Goal: Obtain resource: Download file/media

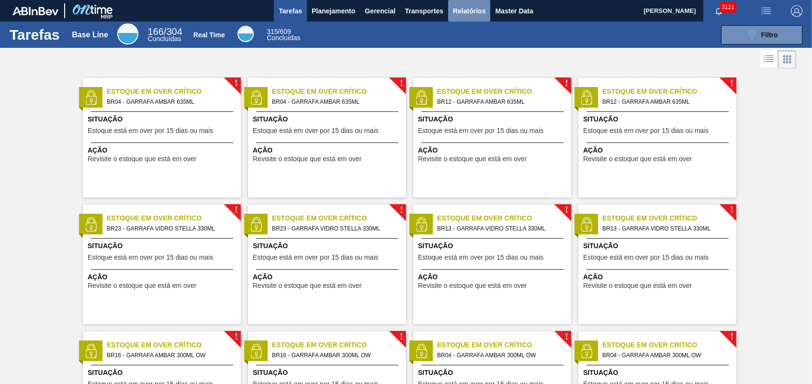
click at [462, 18] on button "Relatórios" at bounding box center [469, 11] width 42 height 22
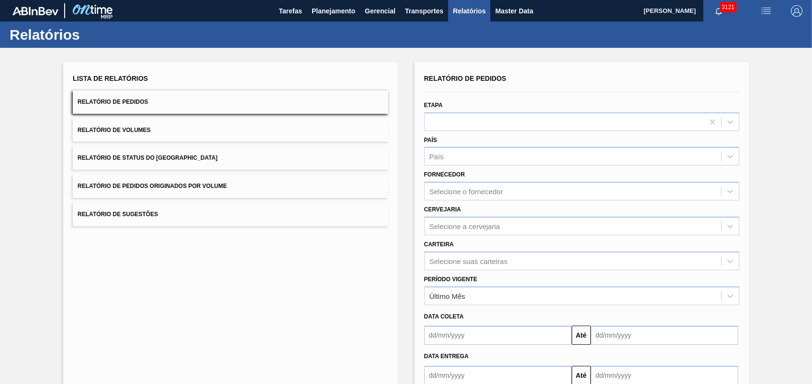
click at [167, 182] on button "Relatório de Pedidos Originados por Volume" at bounding box center [230, 186] width 315 height 23
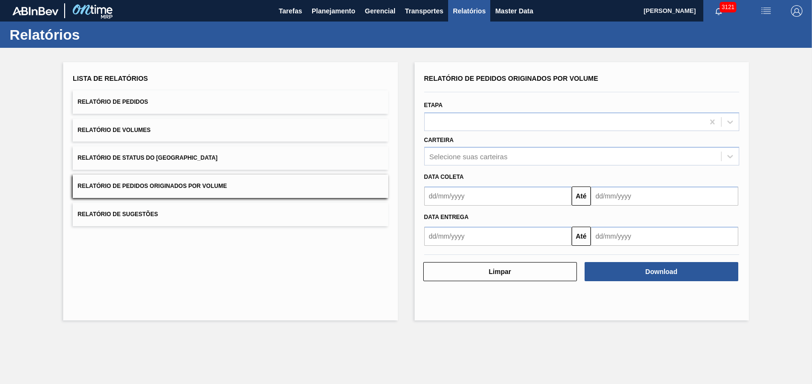
click at [458, 146] on div "Carteira Selecione suas carteiras" at bounding box center [581, 150] width 315 height 33
click at [466, 146] on div "Carteira Selecione suas carteiras" at bounding box center [581, 150] width 315 height 33
click at [466, 158] on div "Selecione suas carteiras" at bounding box center [468, 157] width 78 height 8
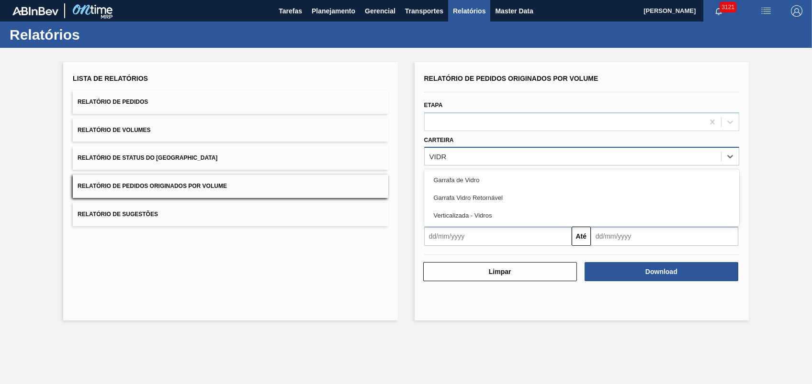
type input "VIDRO"
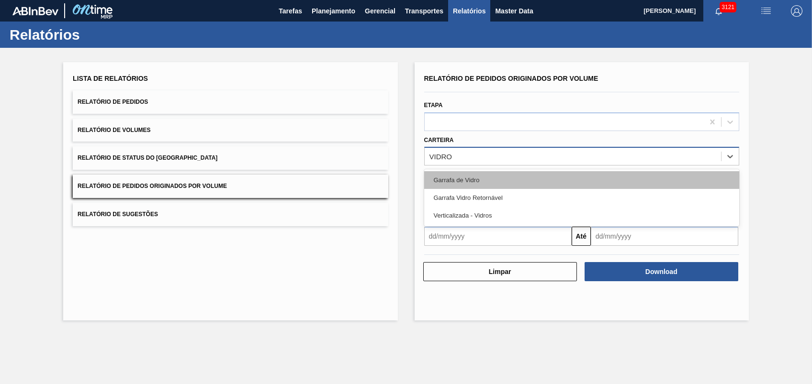
click at [469, 179] on div "Garrafa de Vidro" at bounding box center [581, 180] width 315 height 18
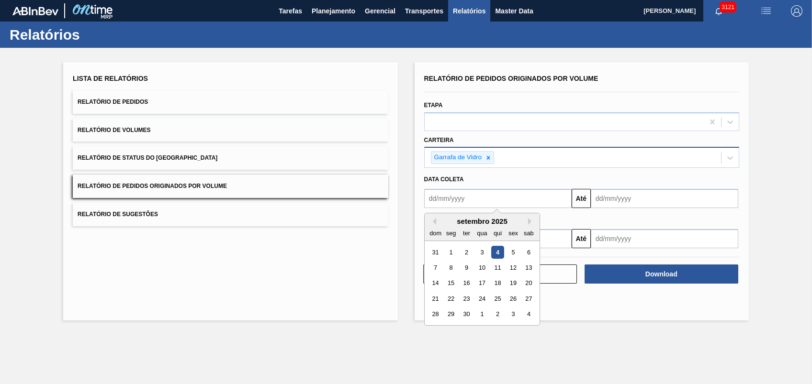
click at [487, 200] on input "text" at bounding box center [497, 198] width 147 height 19
click at [437, 222] on div "setembro 2025" at bounding box center [482, 221] width 115 height 8
click at [433, 221] on button "Previous Month" at bounding box center [432, 221] width 7 height 7
click at [509, 255] on div "1" at bounding box center [513, 252] width 13 height 13
type input "[DATE]"
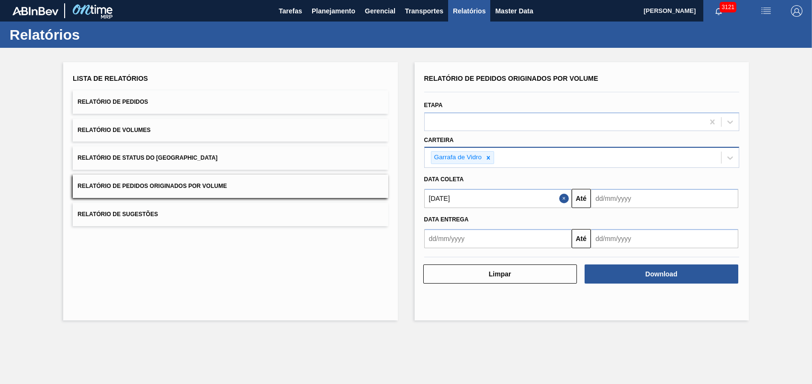
click at [593, 208] on div "Data entrega Até" at bounding box center [581, 228] width 323 height 40
click at [610, 199] on input "text" at bounding box center [664, 198] width 147 height 19
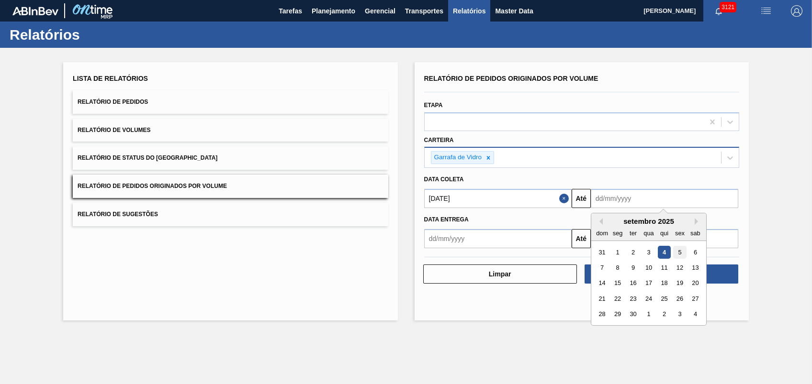
click at [674, 251] on div "5" at bounding box center [679, 252] width 13 height 13
type input "[DATE]"
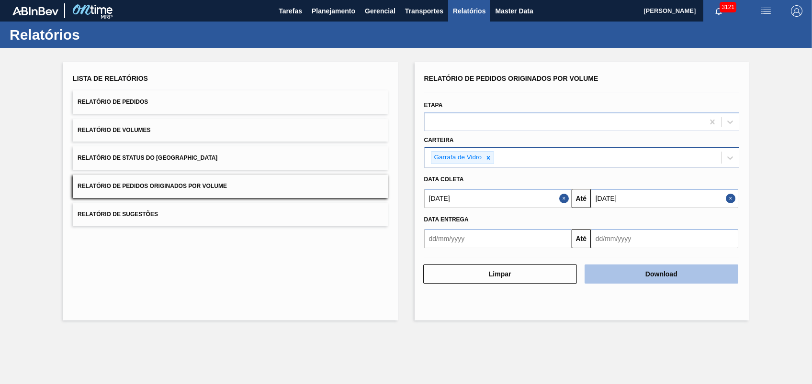
click at [625, 267] on button "Download" at bounding box center [662, 274] width 154 height 19
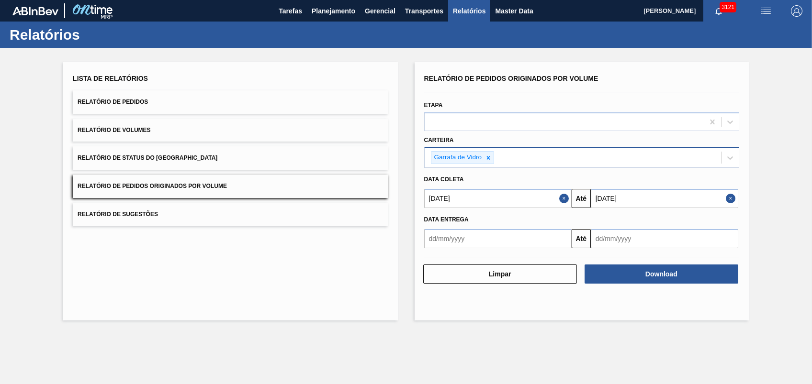
click at [267, 249] on div "Lista de Relatórios Relatório de Pedidos Relatório de Volumes Relatório de Stat…" at bounding box center [230, 191] width 334 height 259
drag, startPoint x: 336, startPoint y: 276, endPoint x: 414, endPoint y: 213, distance: 100.1
click at [337, 275] on div "Lista de Relatórios Relatório de Pedidos Relatório de Volumes Relatório de Stat…" at bounding box center [230, 191] width 334 height 259
click at [488, 153] on div at bounding box center [488, 158] width 11 height 12
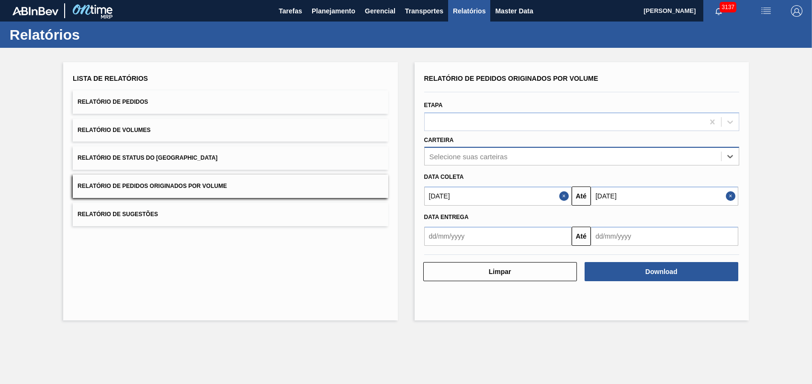
click at [483, 154] on div "Selecione suas carteiras" at bounding box center [468, 157] width 78 height 8
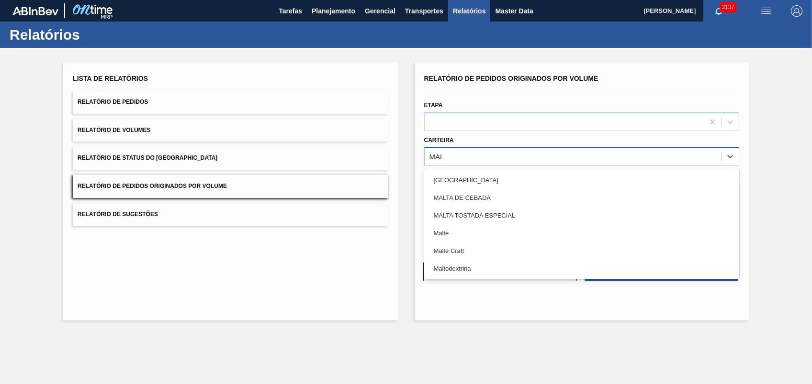
type input "MALT"
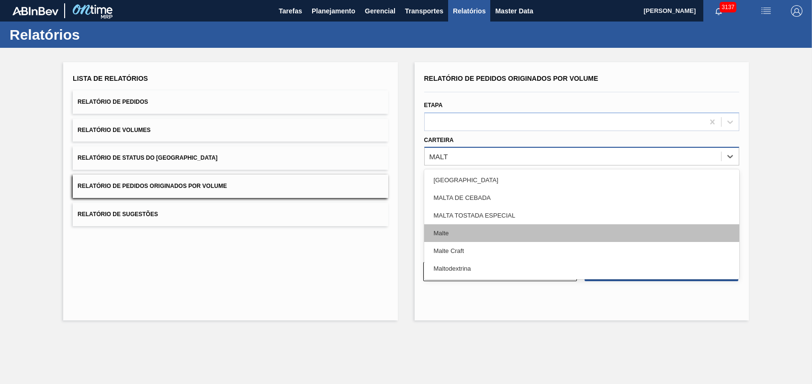
click at [448, 229] on div "Malte" at bounding box center [581, 234] width 315 height 18
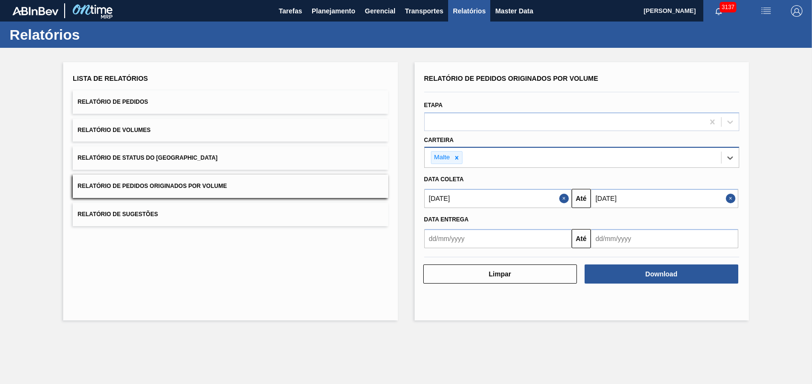
click at [662, 285] on div "Relatório de Pedidos Originados por Volume Etapa Carteira option Malte, selecte…" at bounding box center [582, 191] width 334 height 259
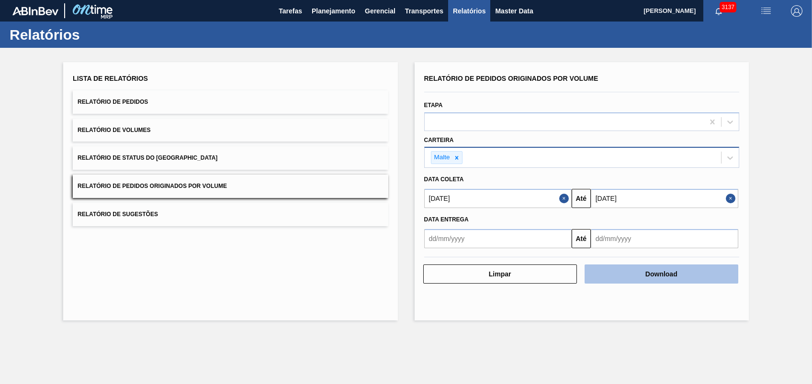
click at [656, 273] on button "Download" at bounding box center [662, 274] width 154 height 19
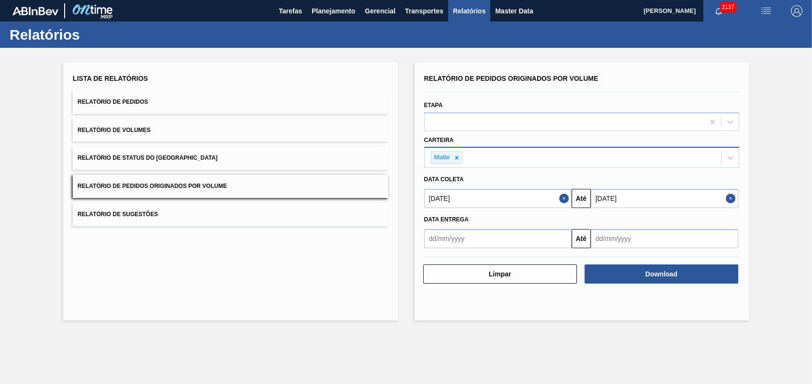
click at [356, 287] on div "Lista de Relatórios Relatório de Pedidos Relatório de Volumes Relatório de Stat…" at bounding box center [230, 191] width 334 height 259
click at [454, 156] on icon at bounding box center [456, 158] width 7 height 7
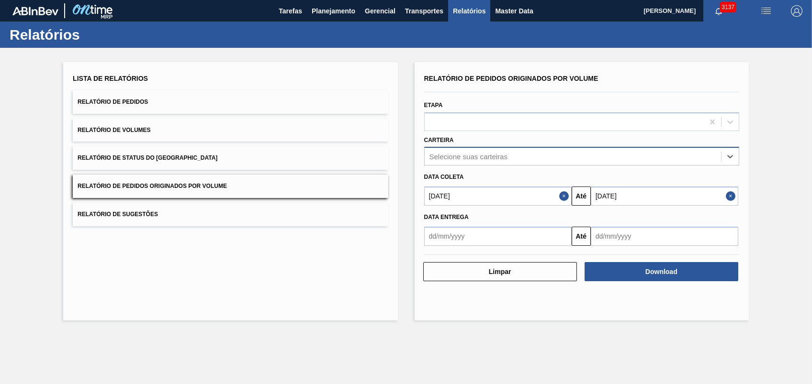
click at [459, 153] on div "Selecione suas carteiras" at bounding box center [468, 157] width 78 height 8
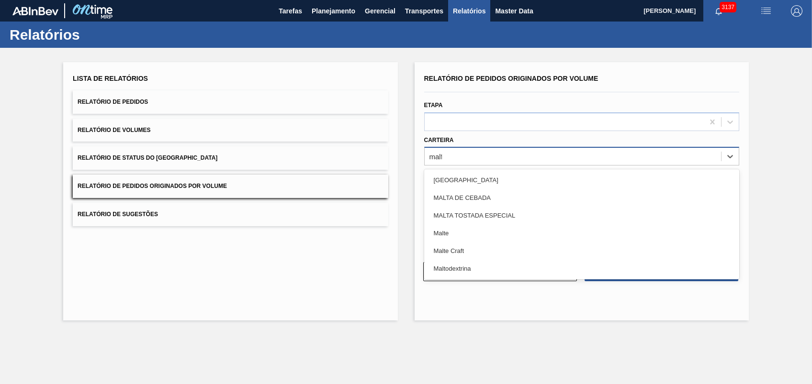
type input "mal"
click at [474, 230] on div "Malte" at bounding box center [581, 234] width 315 height 18
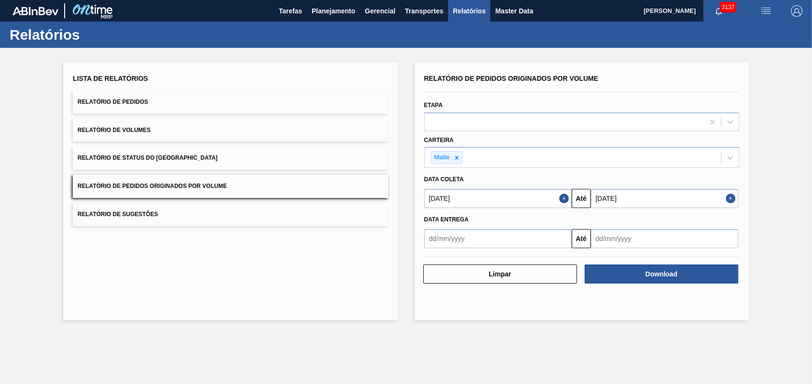
click at [140, 99] on span "Relatório de Pedidos" at bounding box center [113, 102] width 70 height 7
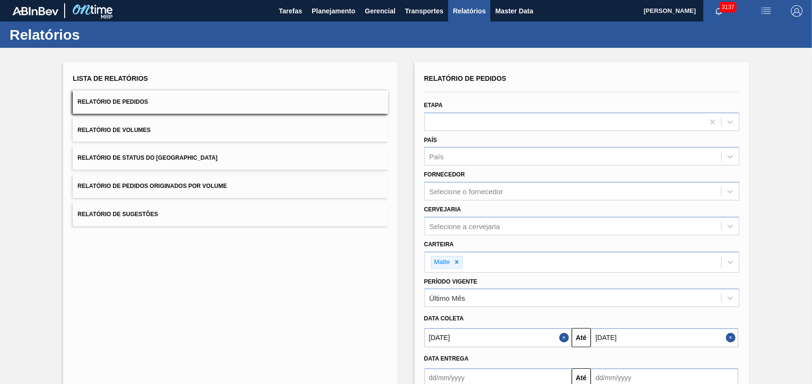
click at [184, 188] on span "Relatório de Pedidos Originados por Volume" at bounding box center [152, 186] width 149 height 7
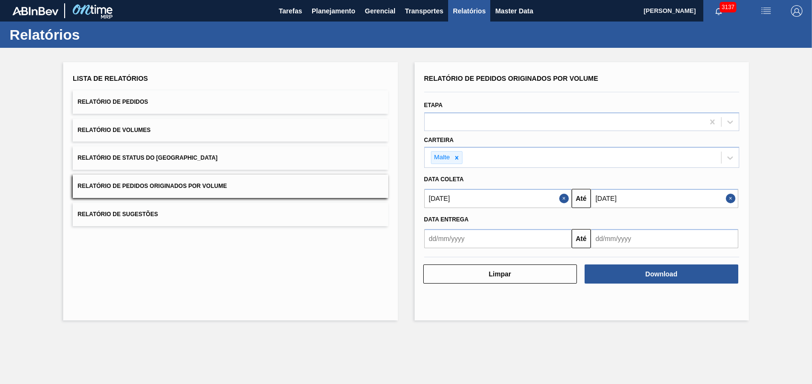
click at [140, 97] on button "Relatório de Pedidos" at bounding box center [230, 101] width 315 height 23
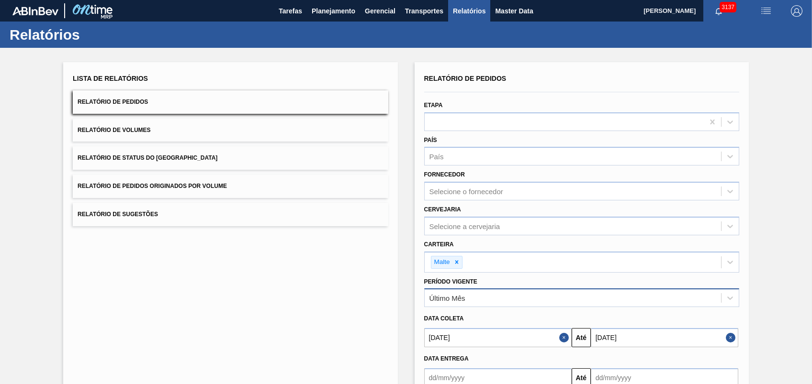
scroll to position [60, 0]
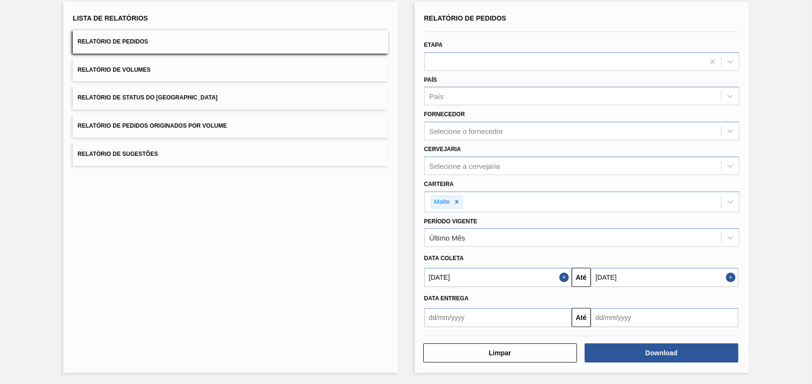
drag, startPoint x: 559, startPoint y: 276, endPoint x: 693, endPoint y: 277, distance: 133.6
click at [560, 276] on button "Close" at bounding box center [565, 277] width 12 height 19
click at [731, 274] on button "Close" at bounding box center [732, 277] width 12 height 19
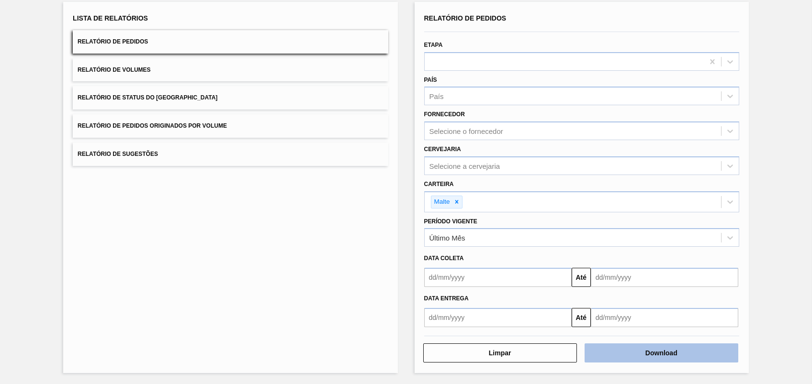
click at [644, 352] on button "Download" at bounding box center [662, 353] width 154 height 19
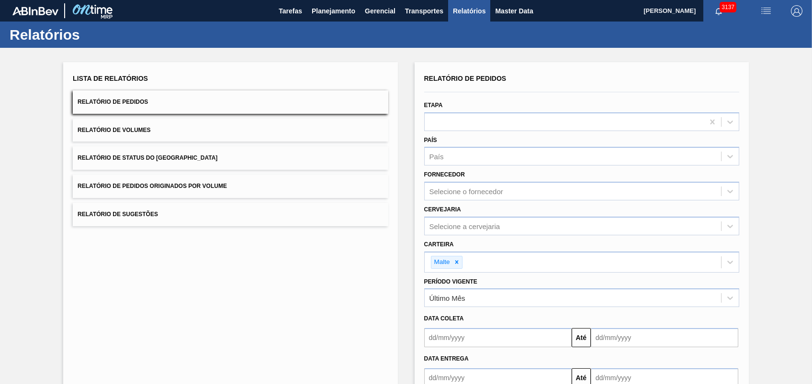
click at [353, 285] on div "Lista de Relatórios Relatório de Pedidos Relatório de Volumes Relatório de Stat…" at bounding box center [230, 248] width 334 height 372
click at [365, 12] on span "Gerencial" at bounding box center [380, 10] width 31 height 11
click at [341, 13] on div at bounding box center [406, 192] width 812 height 384
click at [322, 11] on span "Planejamento" at bounding box center [334, 10] width 44 height 11
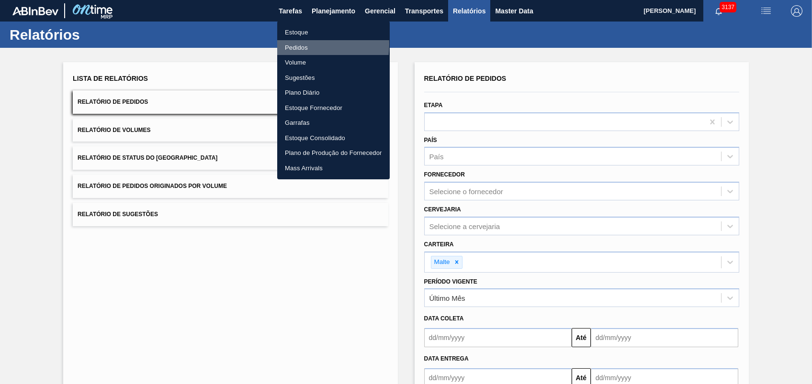
click at [296, 44] on li "Pedidos" at bounding box center [333, 47] width 113 height 15
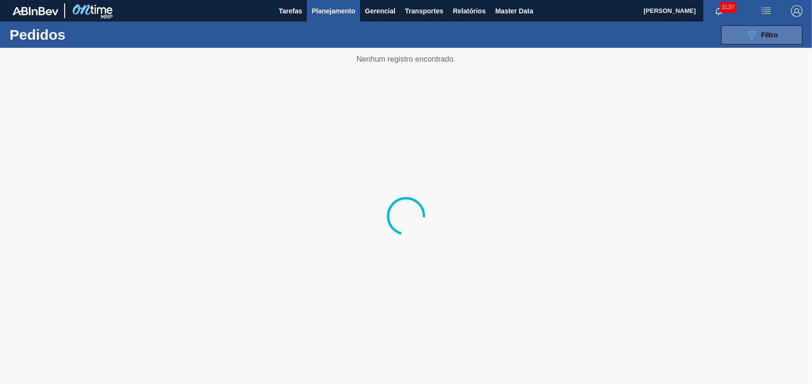
click at [737, 35] on button "089F7B8B-B2A5-4AFE-B5C0-19BA573D28AC Filtro" at bounding box center [761, 34] width 81 height 19
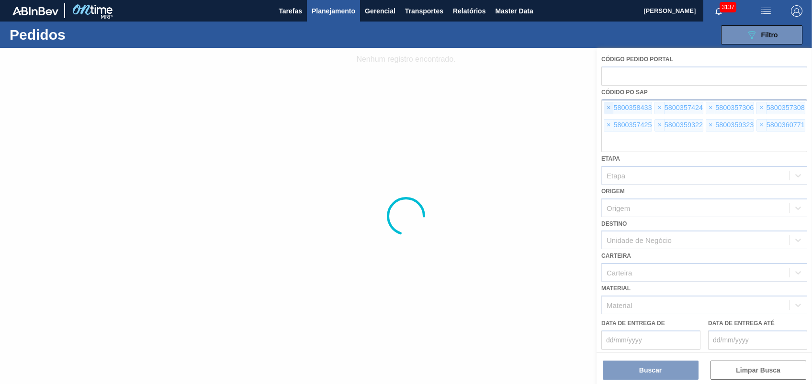
click at [607, 106] on span "×" at bounding box center [608, 107] width 9 height 11
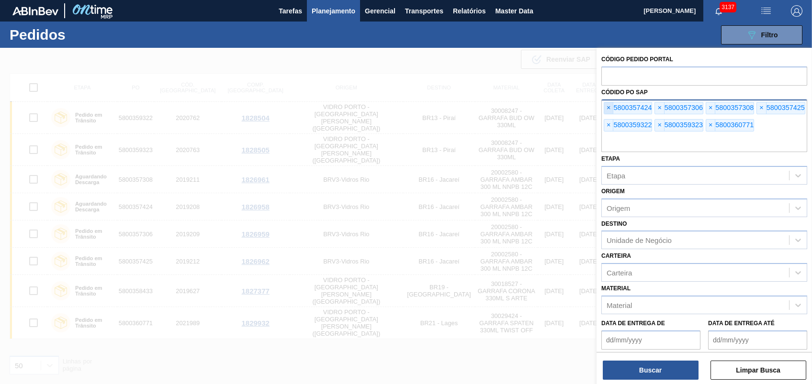
click at [607, 106] on span "×" at bounding box center [608, 107] width 9 height 11
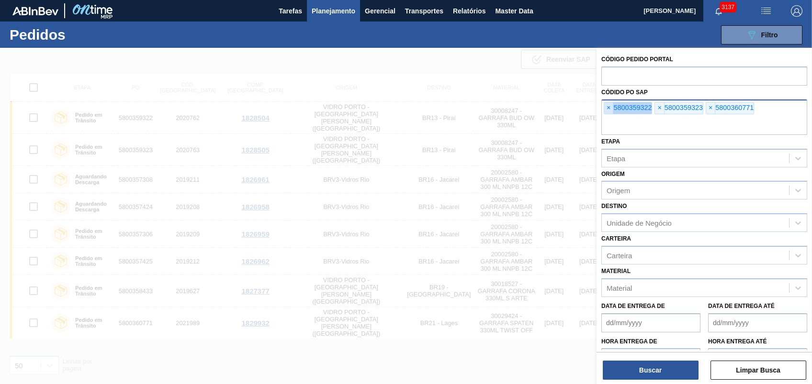
click at [607, 106] on span "×" at bounding box center [608, 107] width 9 height 11
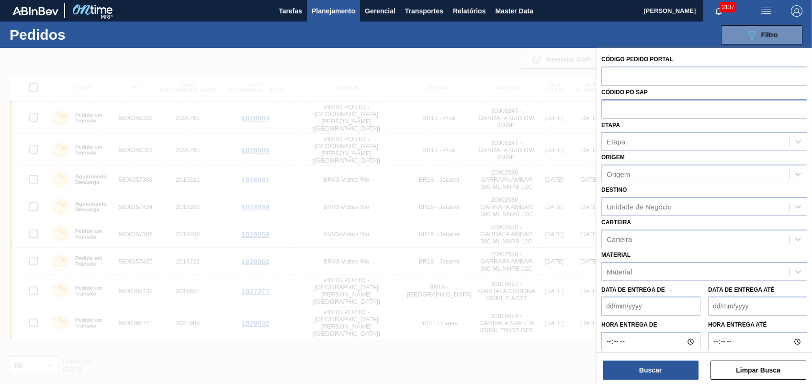
paste input "text"
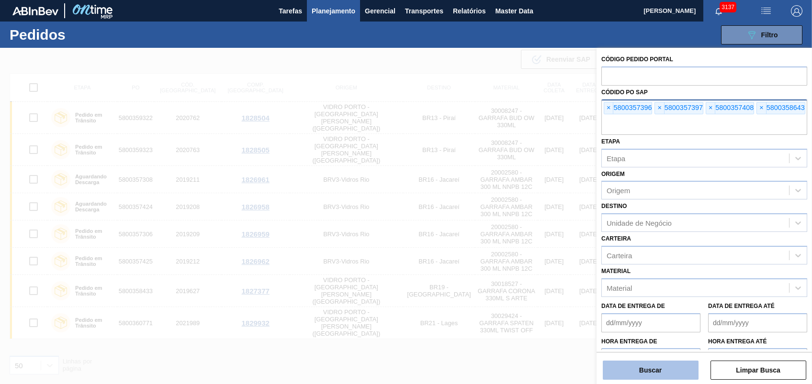
click at [662, 367] on button "Buscar" at bounding box center [651, 370] width 96 height 19
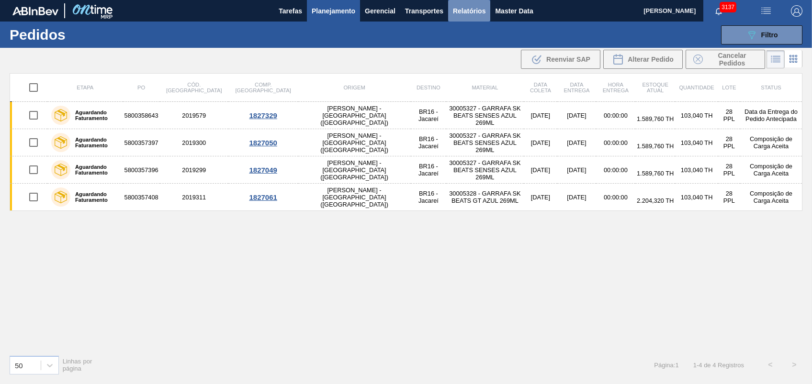
click at [475, 14] on span "Relatórios" at bounding box center [469, 10] width 33 height 11
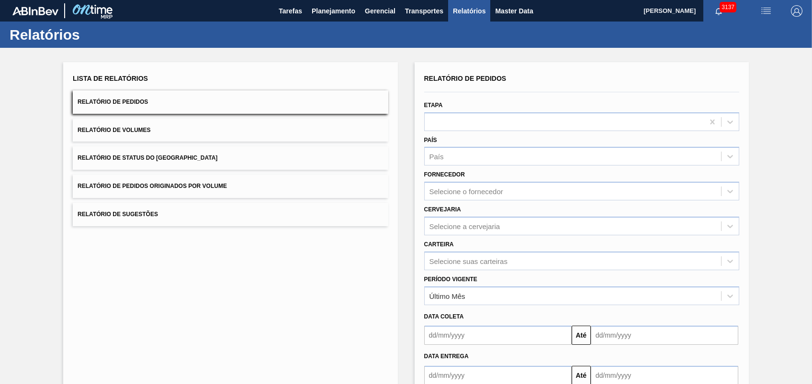
click at [211, 181] on button "Relatório de Pedidos Originados por Volume" at bounding box center [230, 186] width 315 height 23
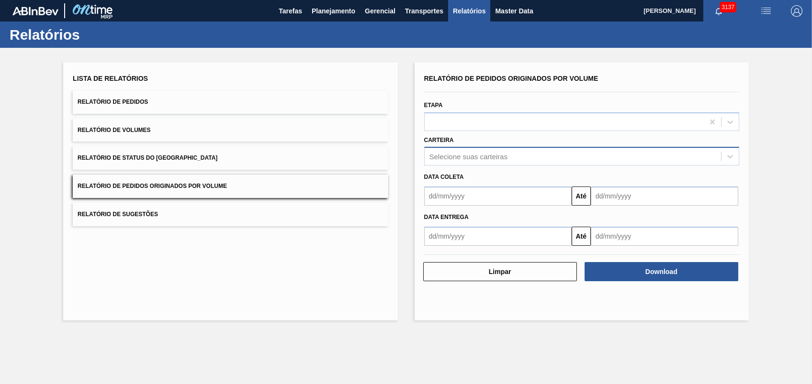
click at [473, 153] on div "Selecione suas carteiras" at bounding box center [468, 157] width 78 height 8
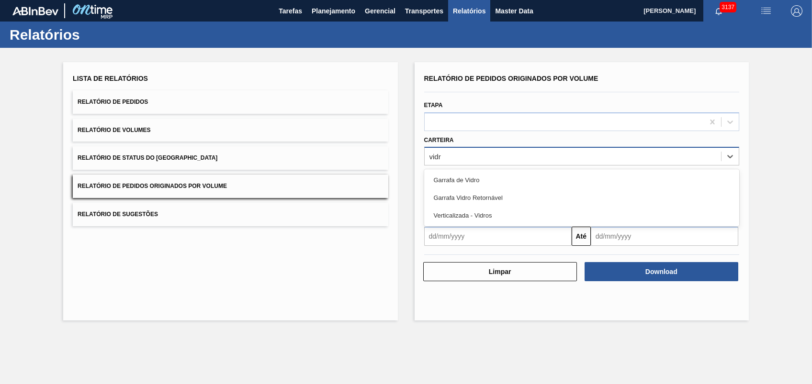
type input "vidro"
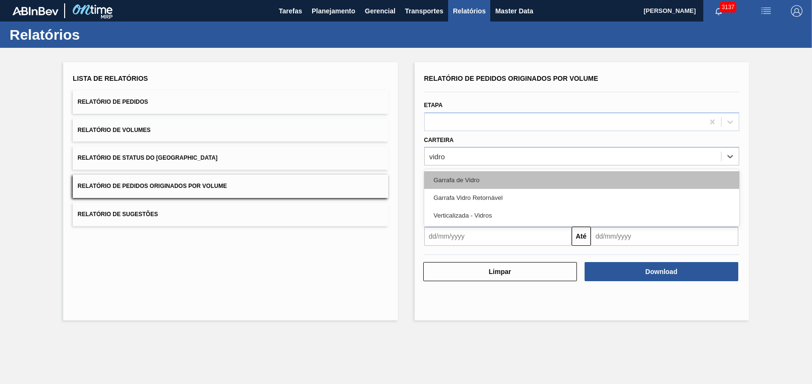
click at [492, 175] on div "Garrafa de Vidro" at bounding box center [581, 180] width 315 height 18
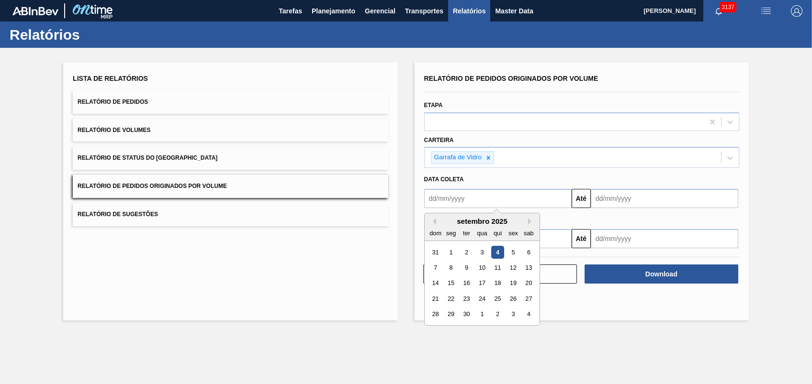
click at [480, 193] on input "text" at bounding box center [497, 198] width 147 height 19
click at [435, 225] on div "setembro 2025" at bounding box center [482, 221] width 115 height 8
click at [435, 222] on button "Previous Month" at bounding box center [432, 221] width 7 height 7
click at [512, 254] on div "1" at bounding box center [513, 252] width 13 height 13
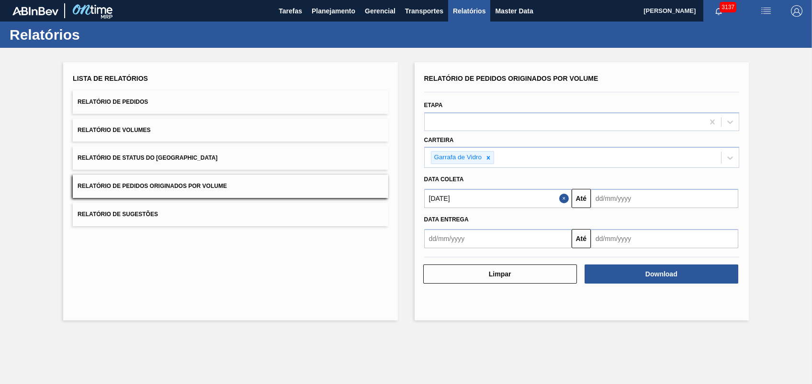
type input "[DATE]"
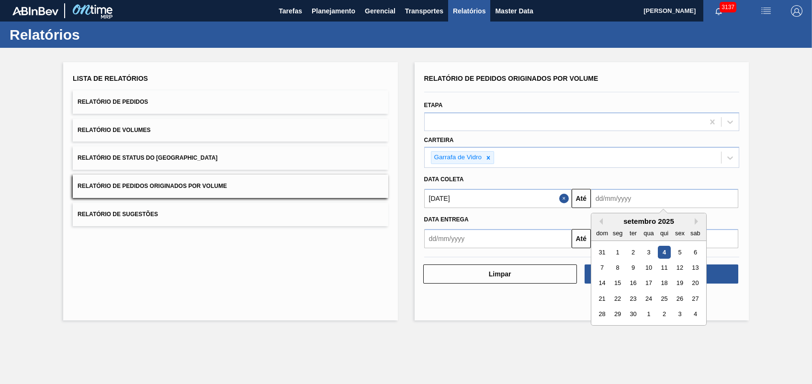
click at [599, 200] on input "text" at bounding box center [664, 198] width 147 height 19
click at [678, 255] on div "5" at bounding box center [679, 252] width 13 height 13
type input "[DATE]"
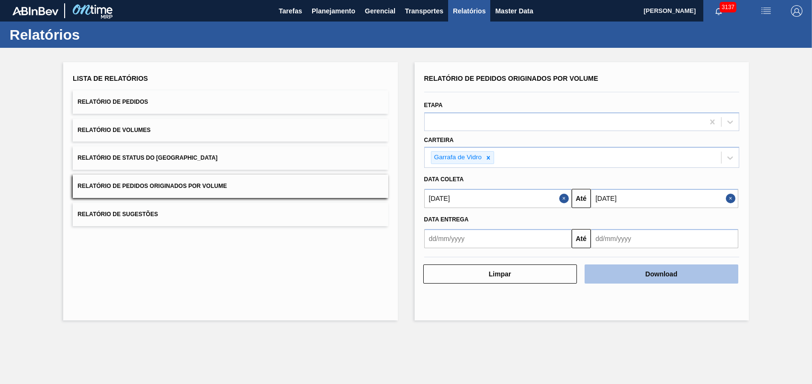
click at [663, 275] on button "Download" at bounding box center [662, 274] width 154 height 19
